Goal: Task Accomplishment & Management: Use online tool/utility

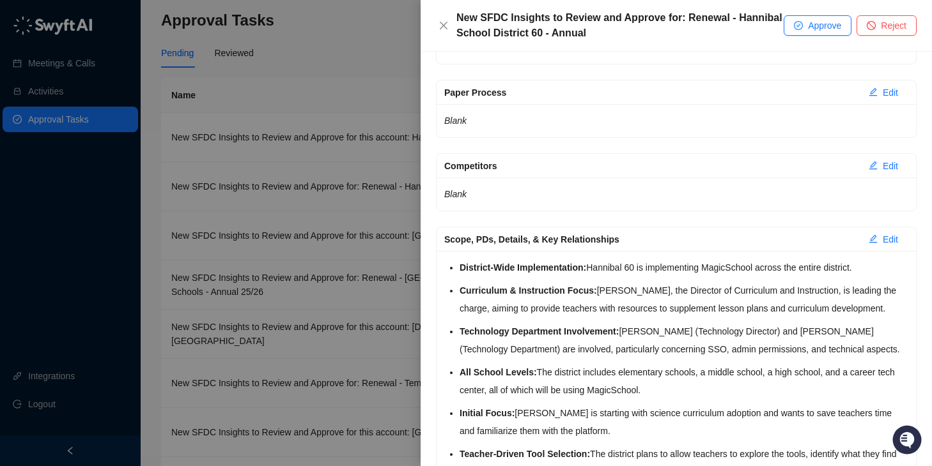
scroll to position [399, 0]
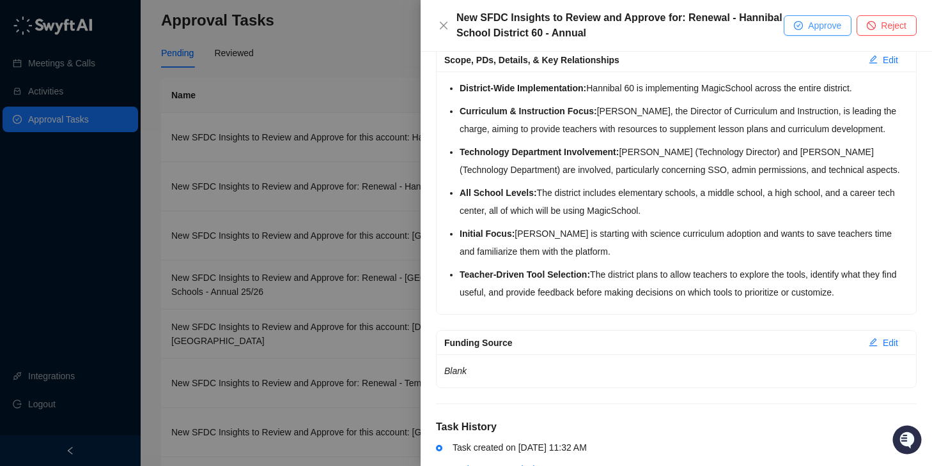
click at [824, 33] on button "Approve" at bounding box center [817, 25] width 68 height 20
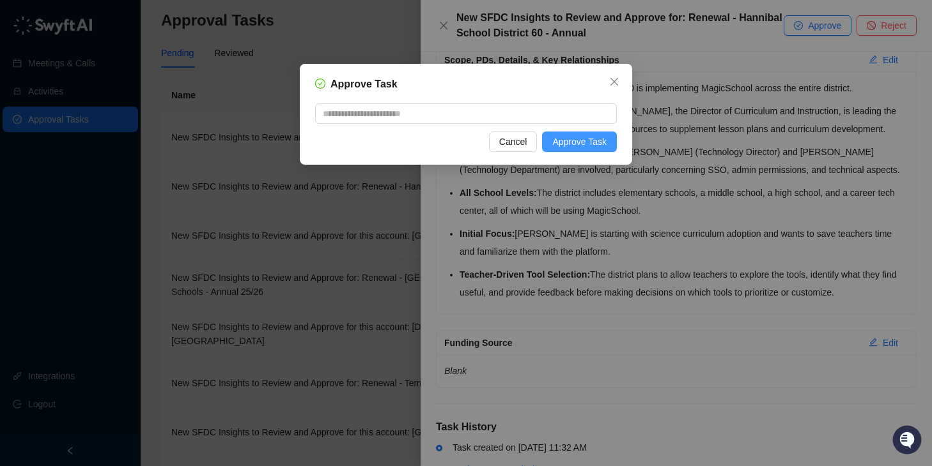
click at [610, 142] on button "Approve Task" at bounding box center [579, 142] width 75 height 20
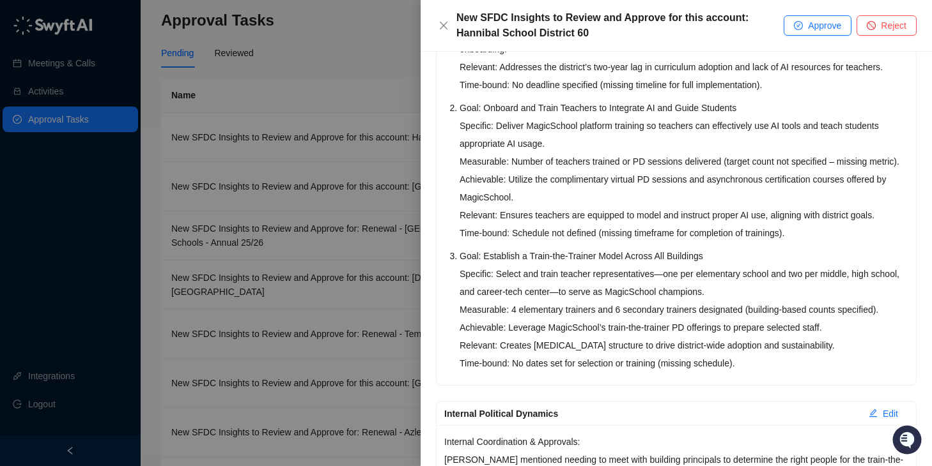
scroll to position [881, 0]
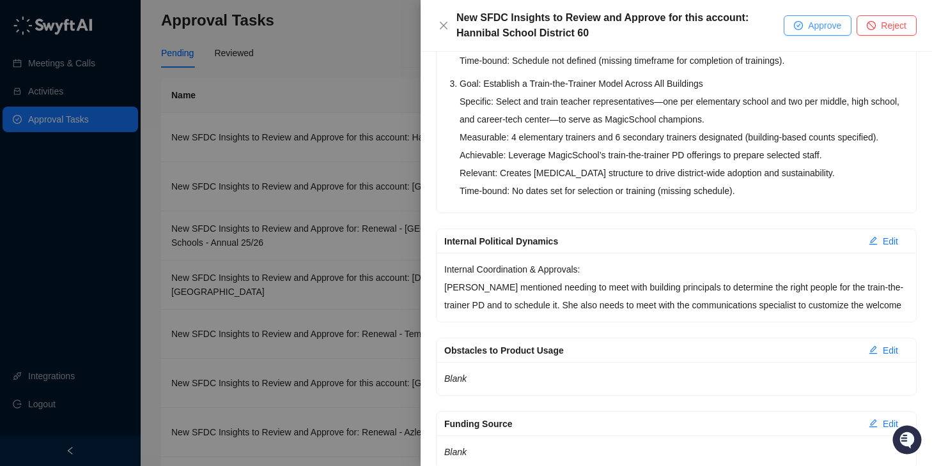
click at [802, 22] on button "Approve" at bounding box center [817, 25] width 68 height 20
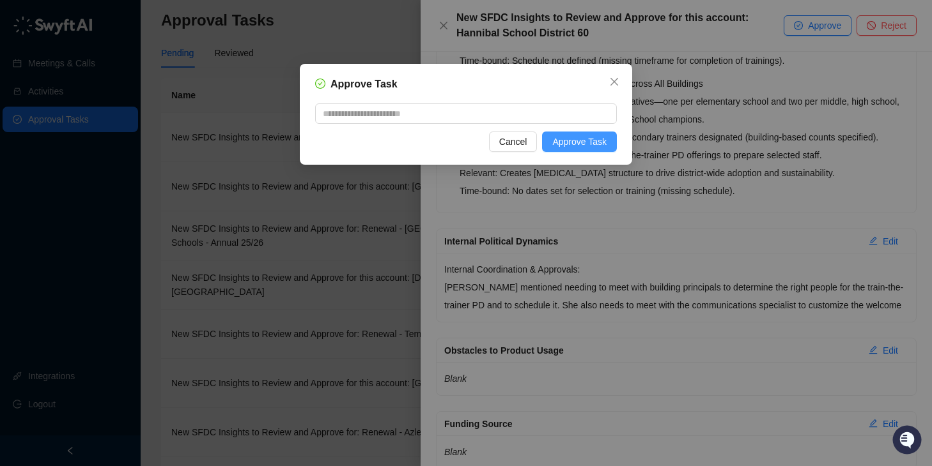
click at [565, 137] on span "Approve Task" at bounding box center [579, 142] width 54 height 14
